Goal: Navigation & Orientation: Find specific page/section

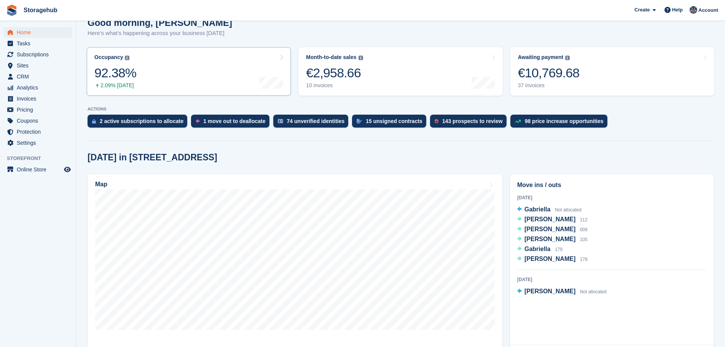
scroll to position [114, 0]
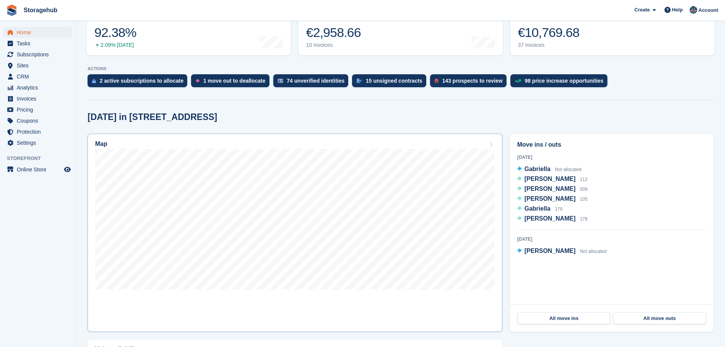
click at [311, 143] on div "Map" at bounding box center [294, 144] width 399 height 8
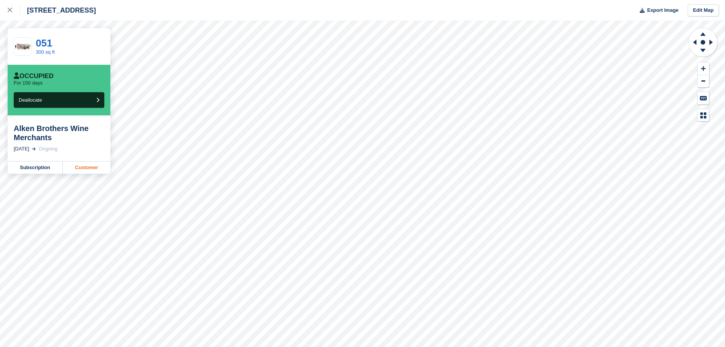
click at [88, 169] on link "Customer" at bounding box center [87, 167] width 48 height 12
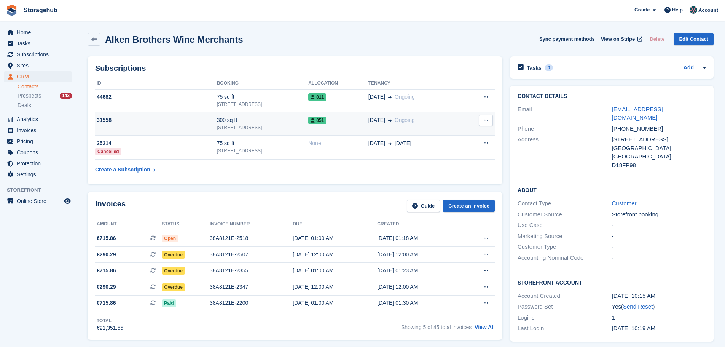
click at [490, 122] on button at bounding box center [486, 120] width 14 height 11
click at [299, 121] on div "300 sq ft" at bounding box center [263, 120] width 92 height 8
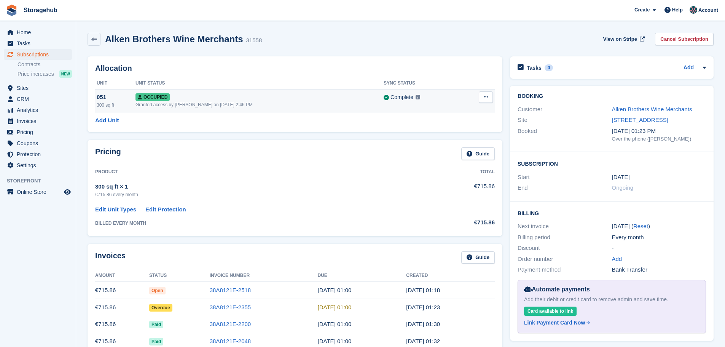
click at [487, 94] on button at bounding box center [486, 96] width 14 height 11
click at [352, 126] on div "Allocation Unit Unit Status Sync Status 051 300 sq ft Occupied Granted access b…" at bounding box center [295, 94] width 415 height 76
click at [44, 37] on span "Home" at bounding box center [40, 32] width 46 height 11
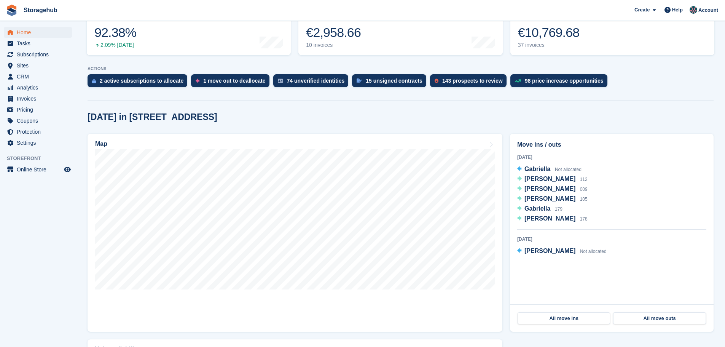
scroll to position [152, 0]
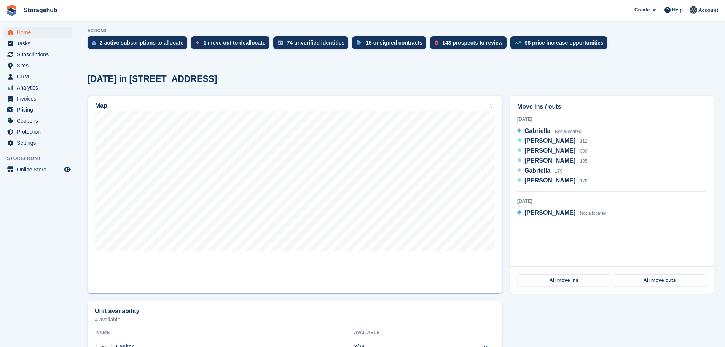
click at [310, 107] on div "Map" at bounding box center [294, 106] width 399 height 8
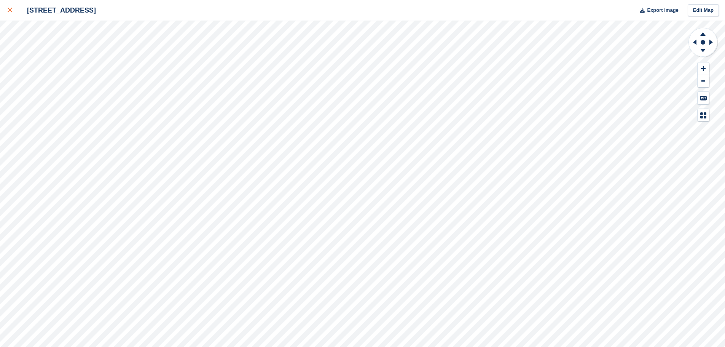
click at [10, 11] on icon at bounding box center [10, 10] width 5 height 5
